Goal: Find specific page/section: Find specific page/section

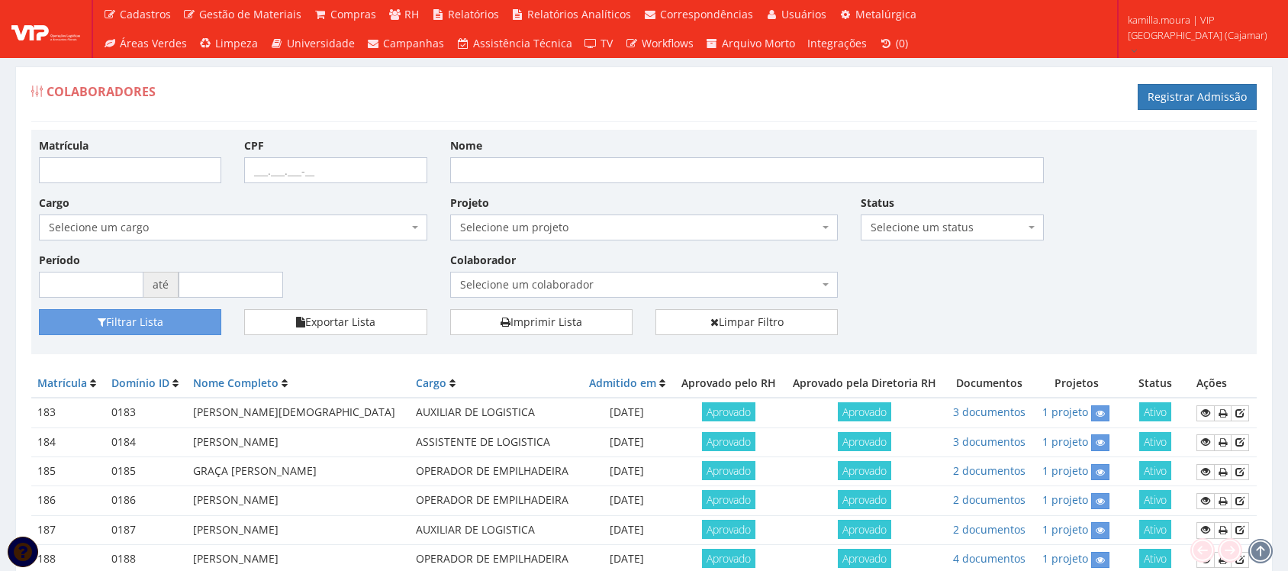
scroll to position [95, 0]
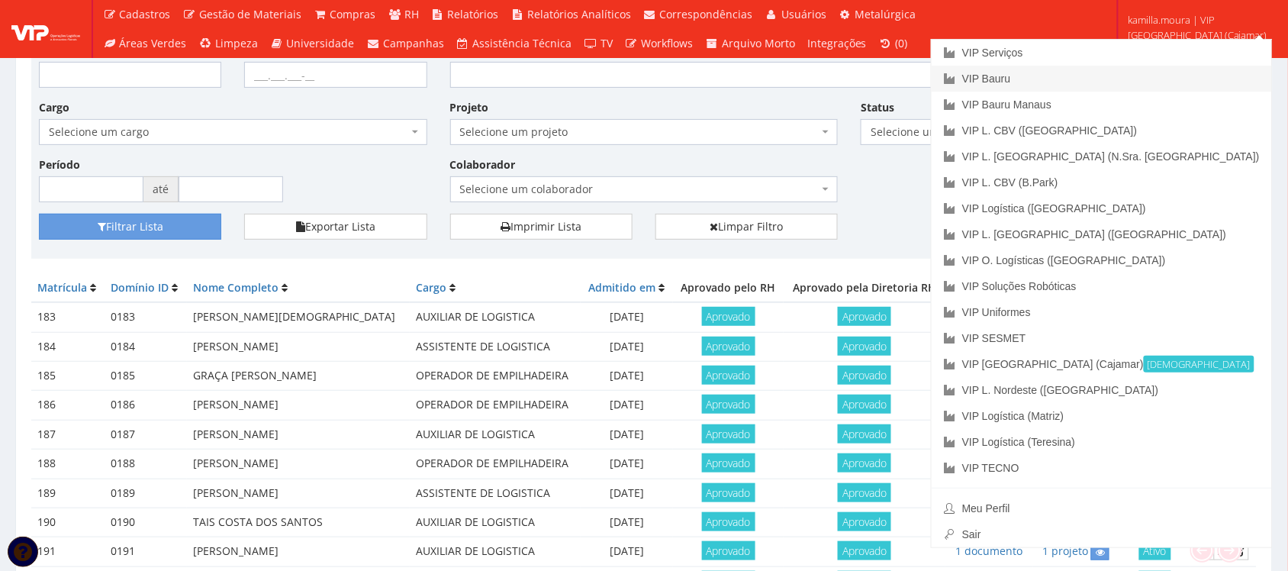
click at [1141, 81] on link "VIP Bauru" at bounding box center [1101, 79] width 340 height 26
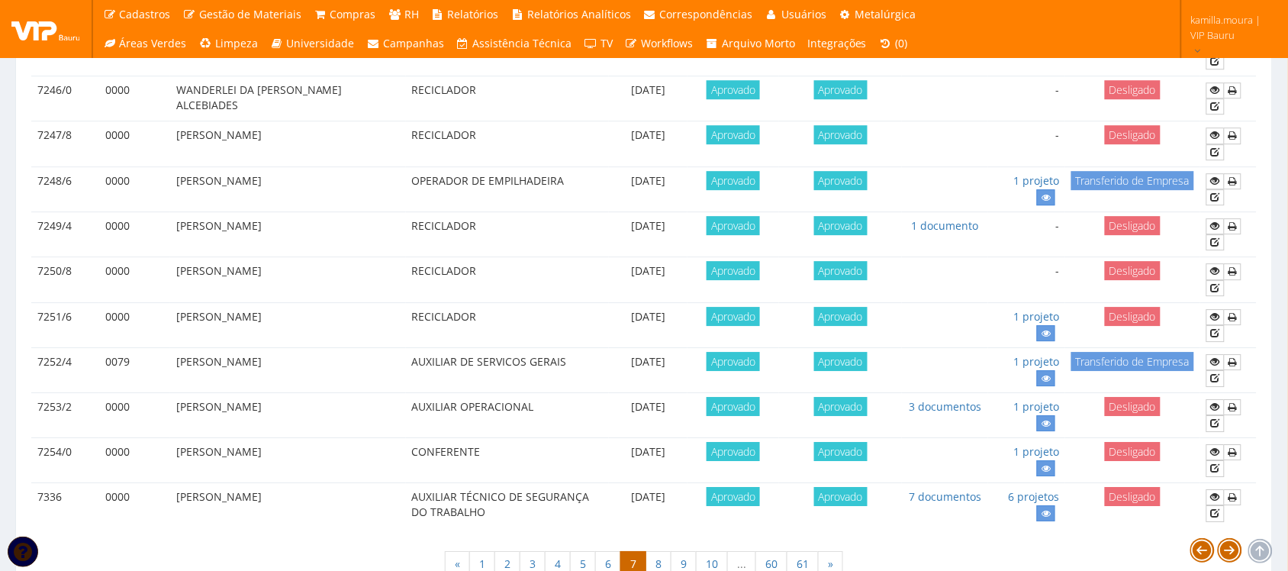
scroll to position [1350, 0]
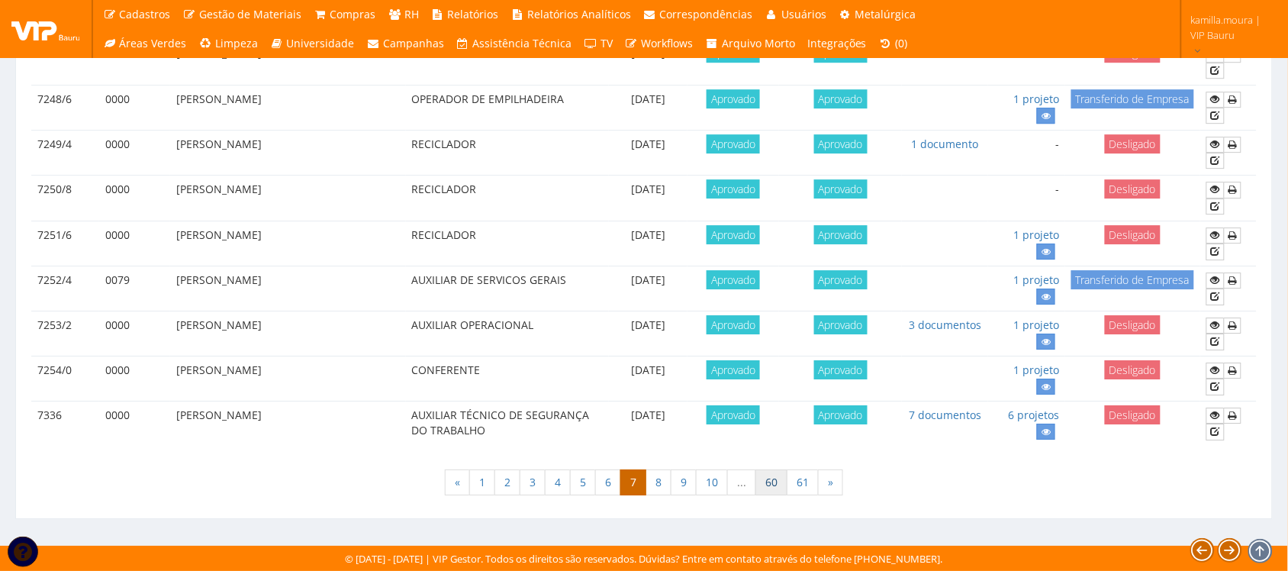
click at [757, 489] on link "60" at bounding box center [771, 482] width 32 height 26
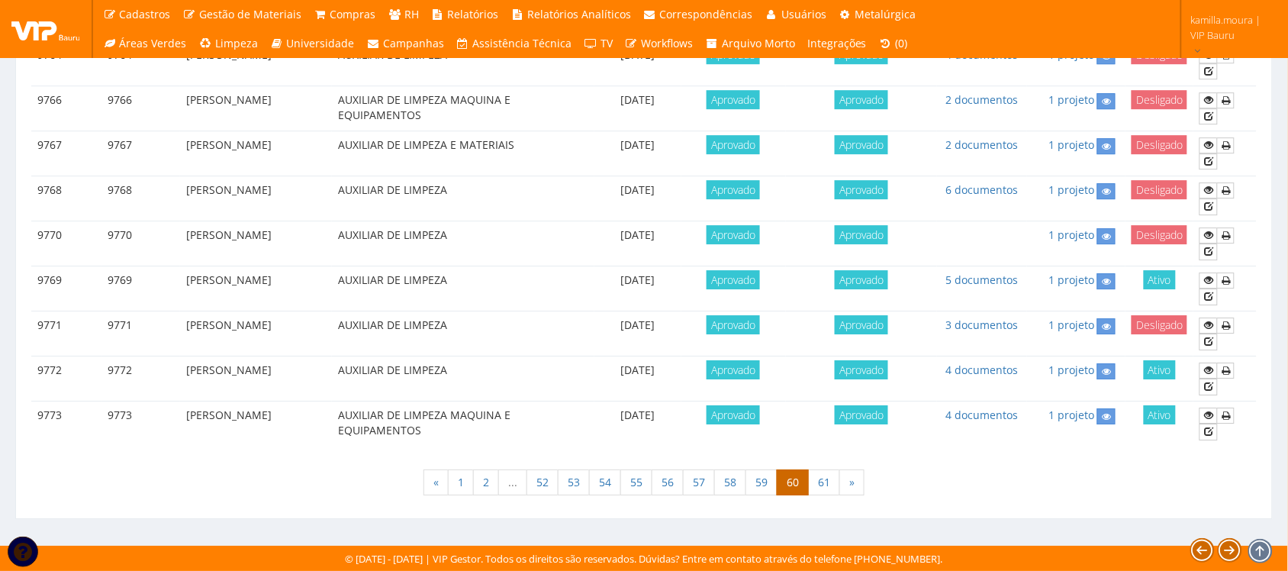
scroll to position [1335, 0]
click at [771, 492] on link "59" at bounding box center [761, 482] width 32 height 26
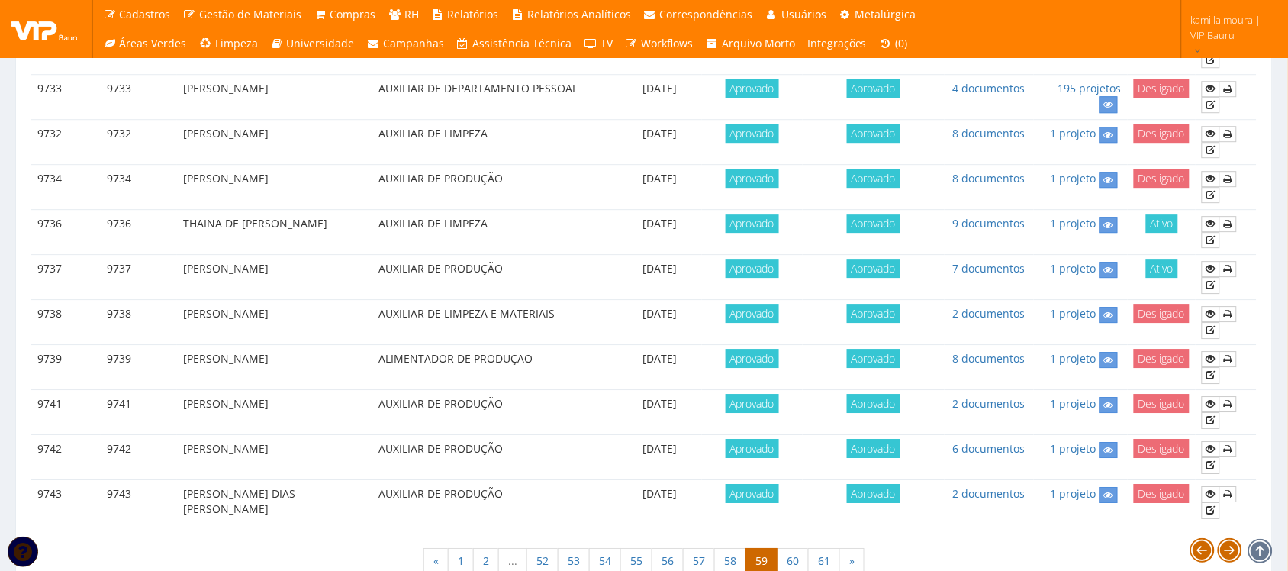
scroll to position [1343, 0]
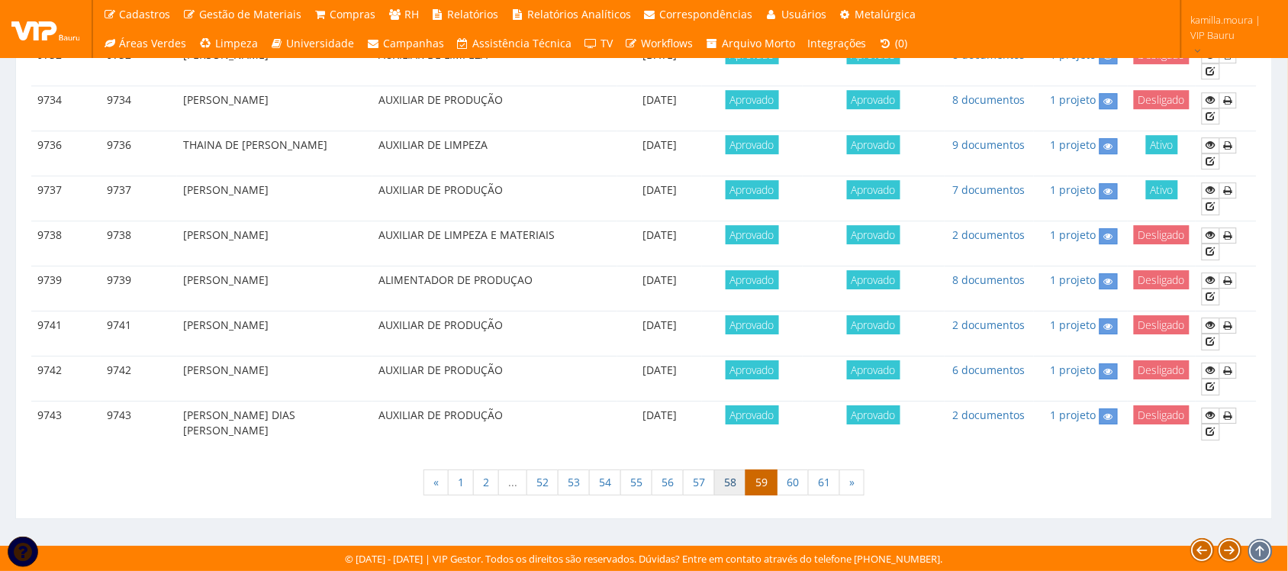
click at [727, 483] on link "58" at bounding box center [730, 482] width 32 height 26
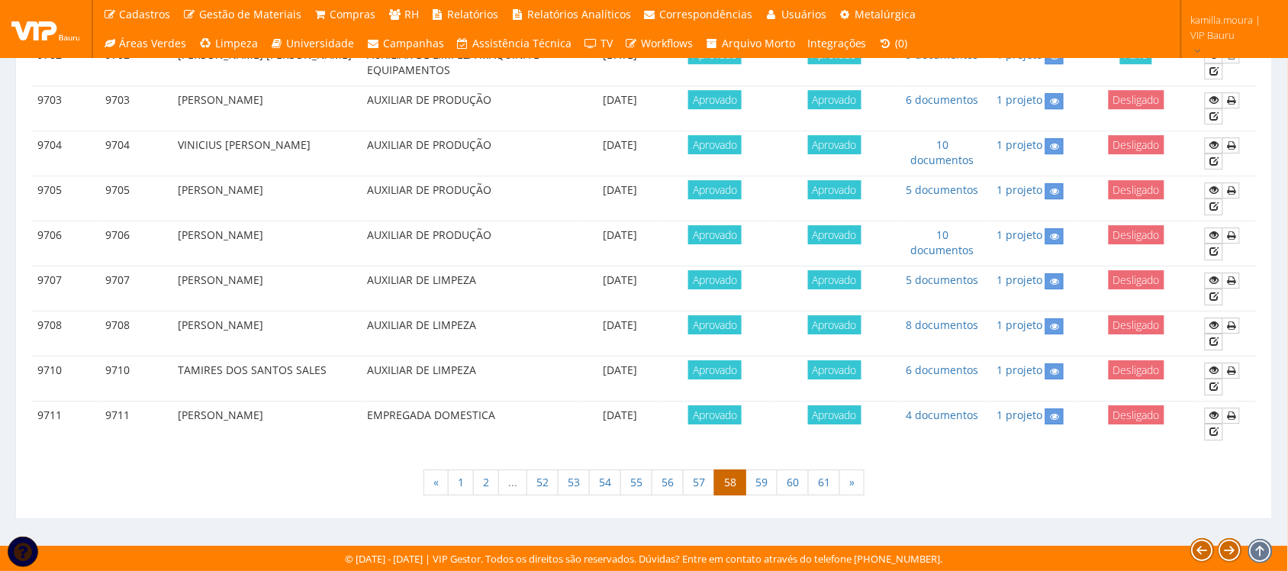
scroll to position [1343, 0]
click at [830, 479] on link "61" at bounding box center [824, 482] width 32 height 26
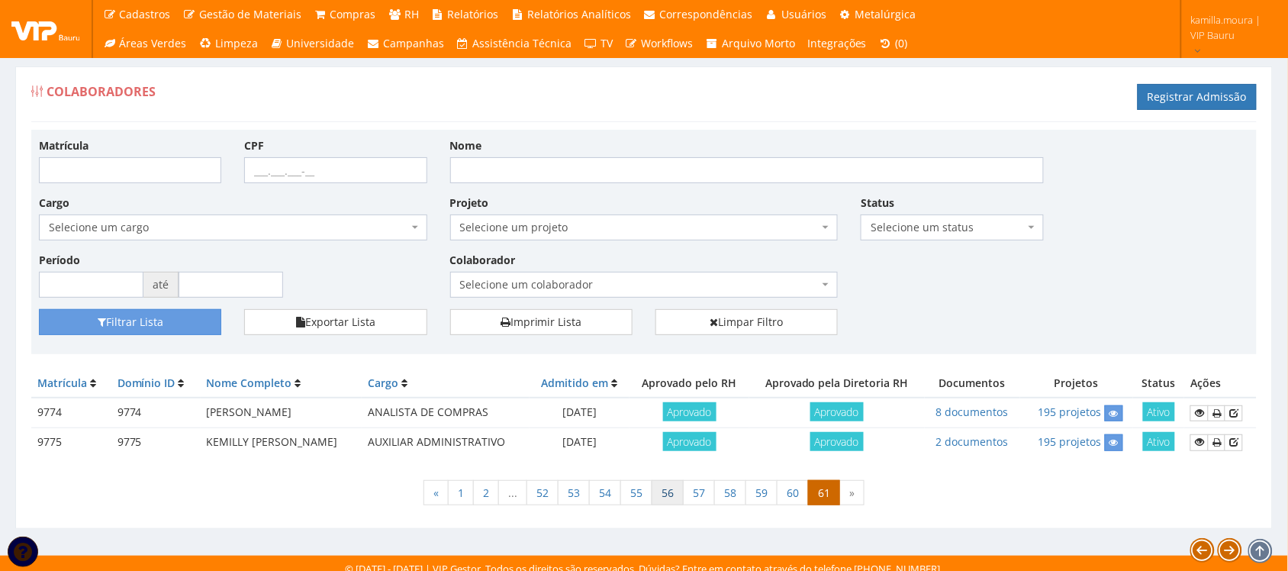
click at [664, 494] on link "56" at bounding box center [667, 493] width 32 height 26
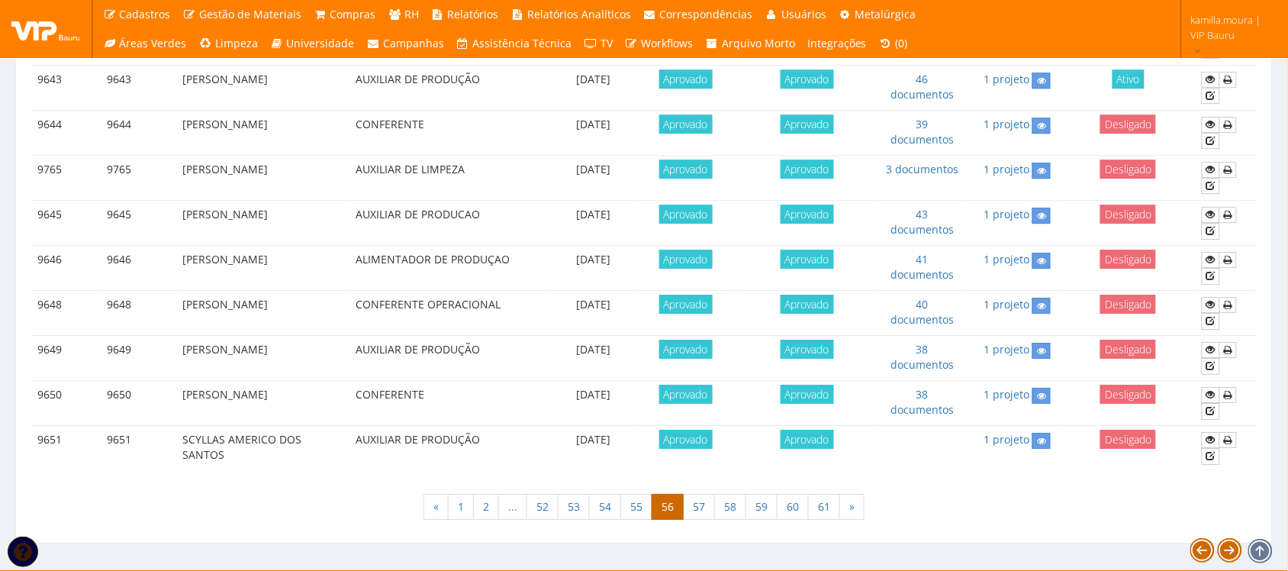
scroll to position [1343, 0]
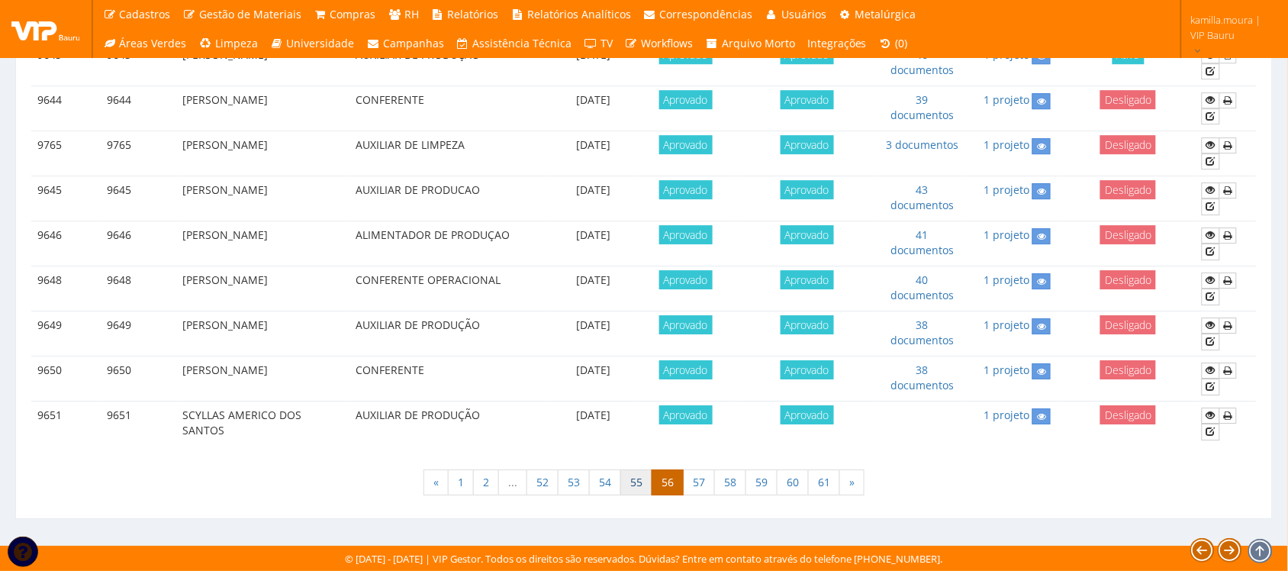
click at [639, 485] on link "55" at bounding box center [636, 482] width 32 height 26
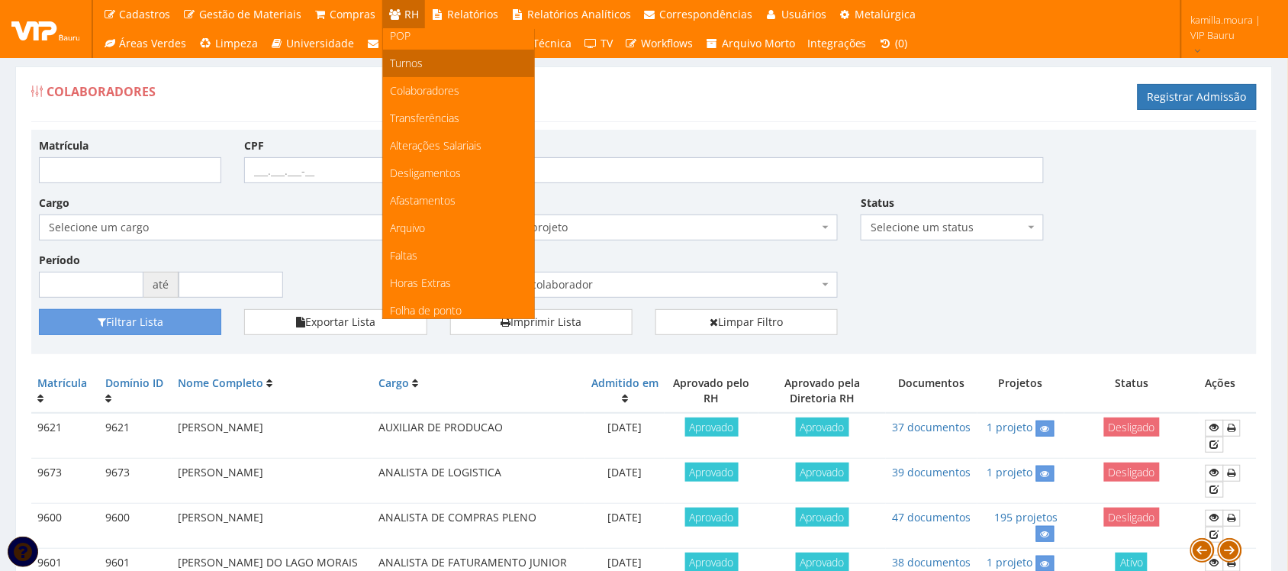
scroll to position [95, 0]
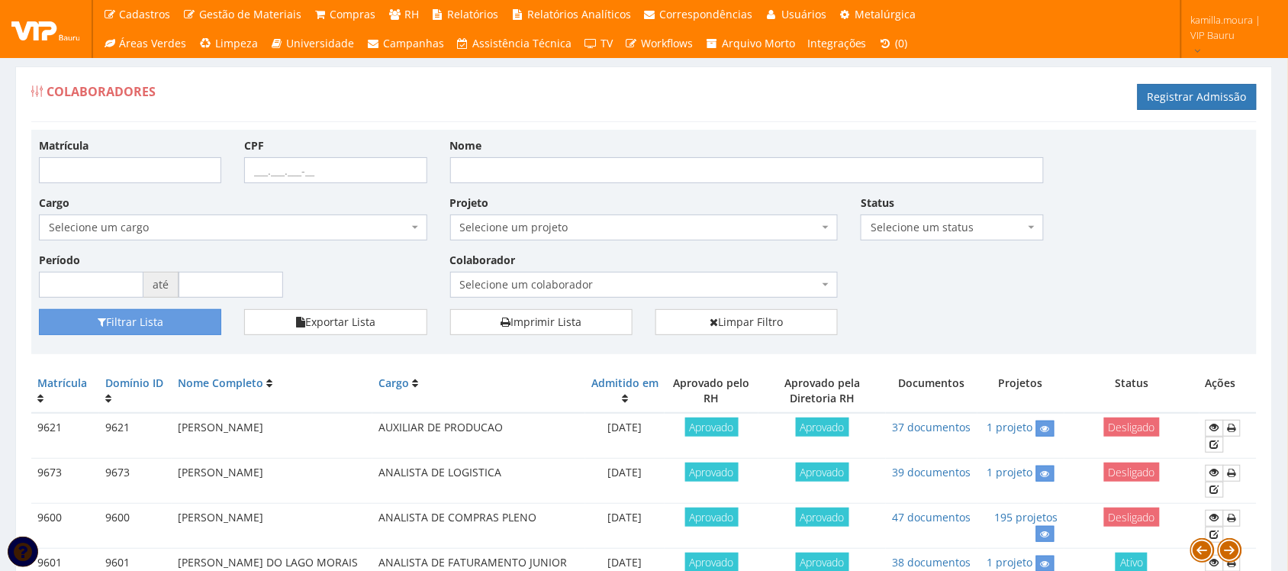
click at [628, 114] on div "Colaboradores Registrar Admissão" at bounding box center [643, 99] width 1225 height 46
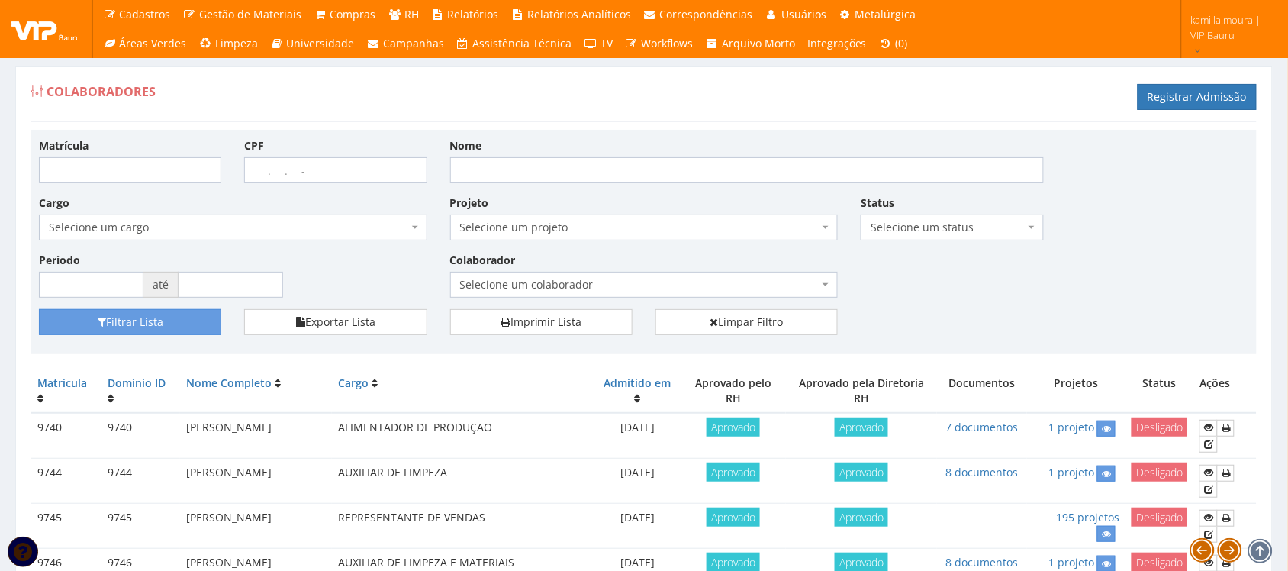
click at [670, 130] on div "Matrícula CPF Nome Cargo Selecione um cargo G1225 D0029 - 4110-05 - AGENTE DE A…" at bounding box center [643, 242] width 1225 height 224
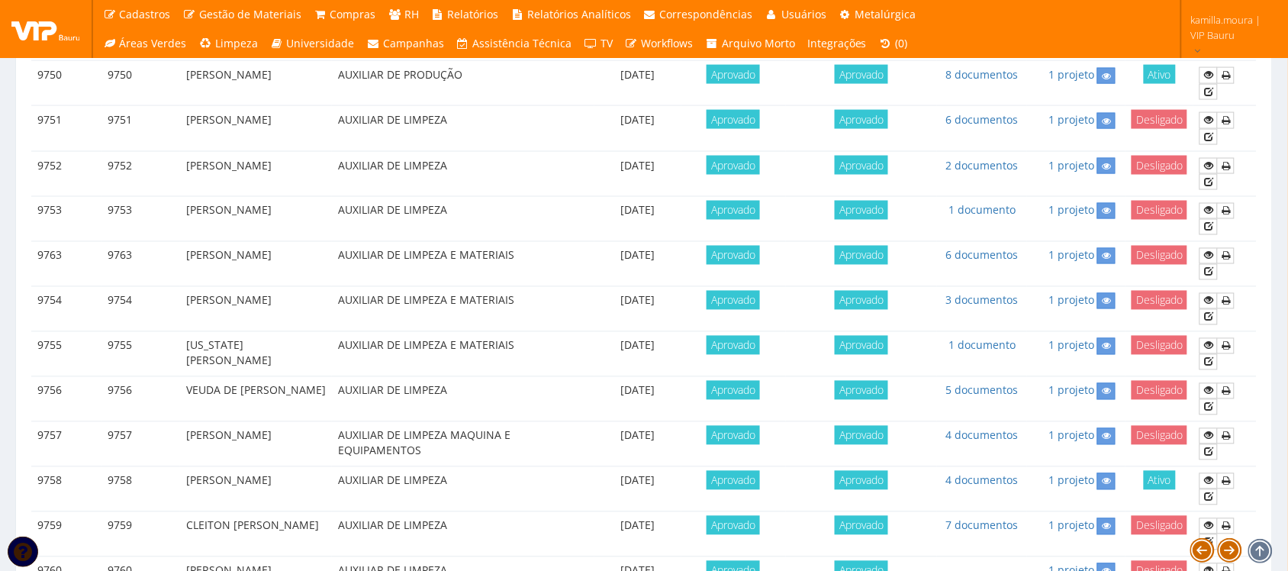
scroll to position [381, 0]
